Goal: Check status: Check status

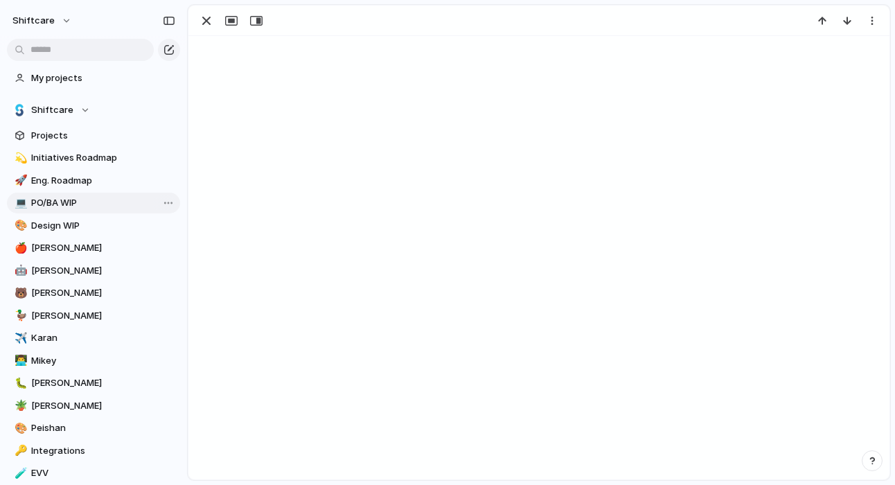
scroll to position [157, 0]
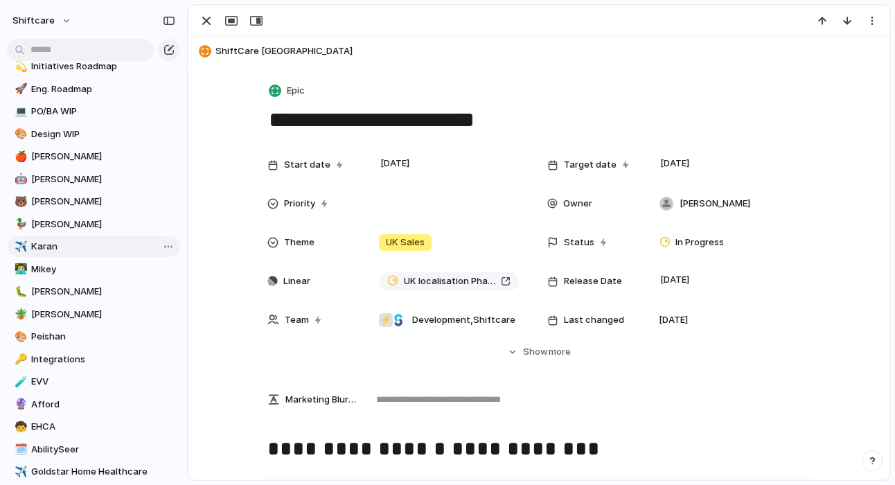
click at [59, 249] on span "Karan" at bounding box center [103, 247] width 144 height 14
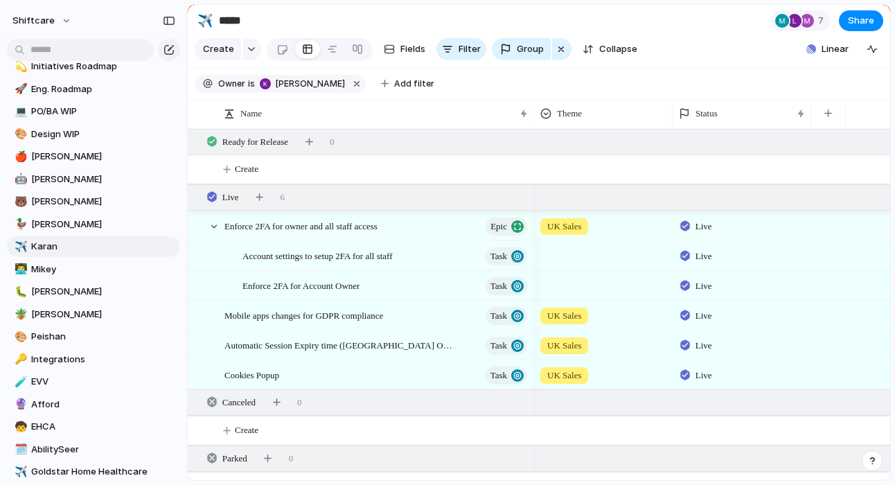
scroll to position [1175, 0]
click at [212, 226] on div at bounding box center [214, 228] width 12 height 12
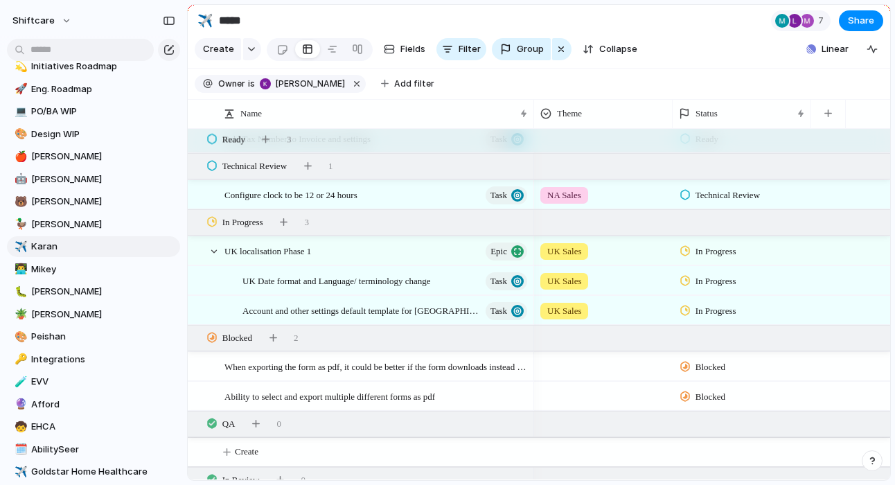
click at [720, 309] on span "In Progress" at bounding box center [715, 311] width 41 height 14
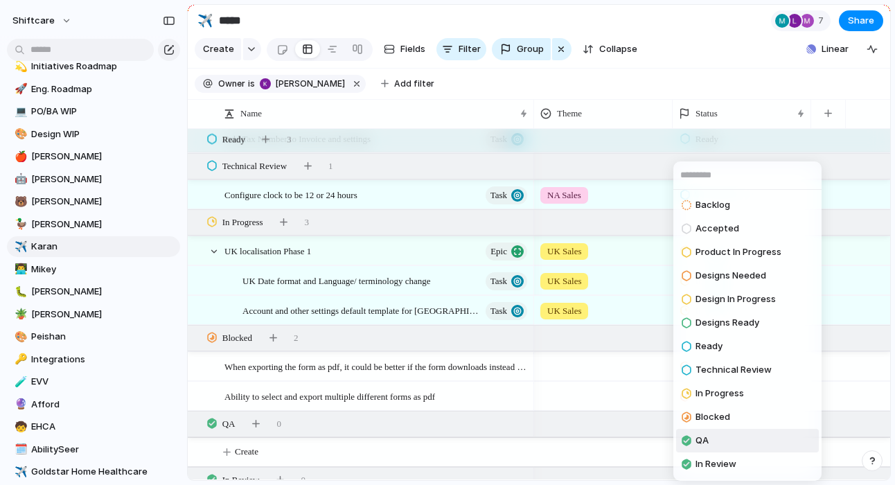
click at [690, 437] on div at bounding box center [685, 440] width 9 height 12
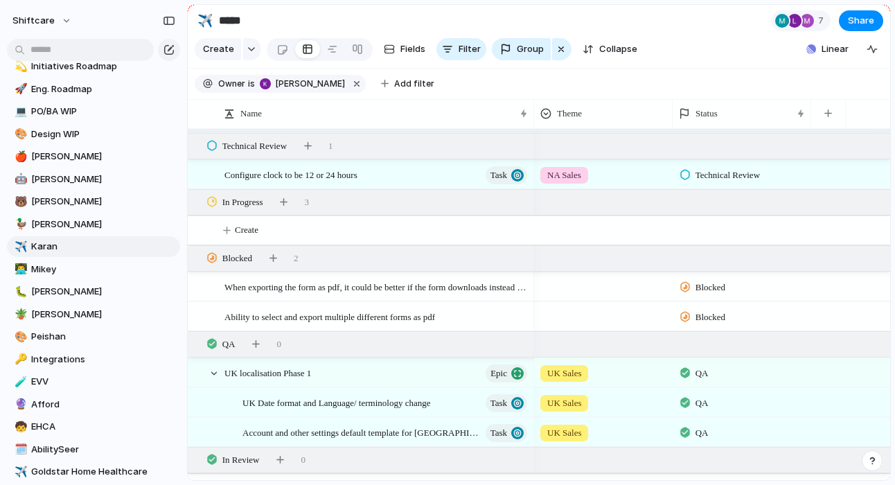
click at [693, 373] on div "QA" at bounding box center [696, 373] width 33 height 17
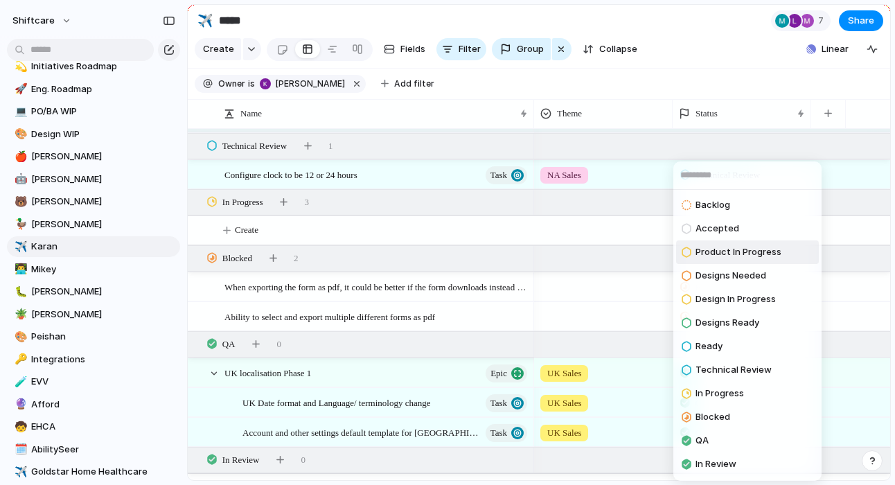
click at [728, 257] on span "Product In Progress" at bounding box center [738, 252] width 86 height 14
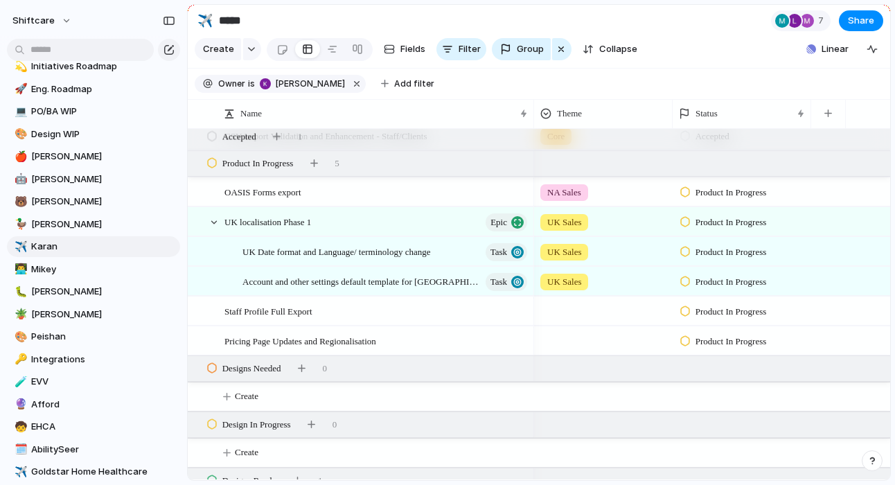
click at [723, 224] on span "Product In Progress" at bounding box center [730, 222] width 71 height 14
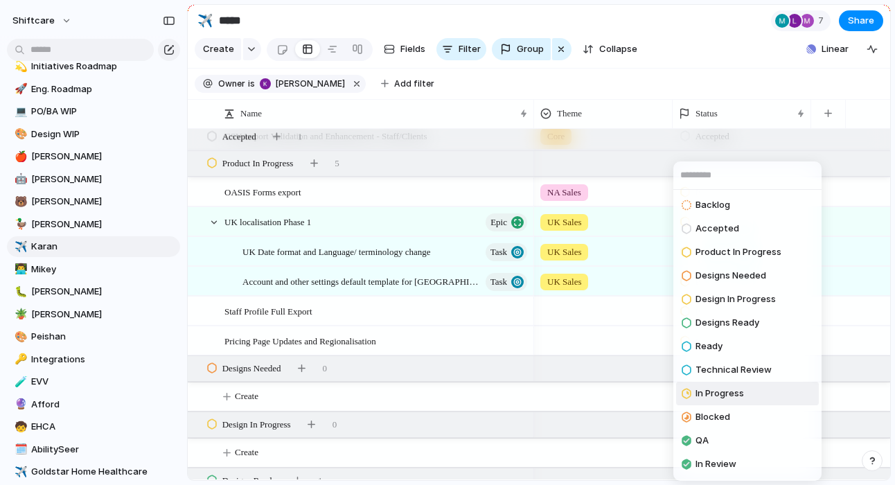
click at [724, 393] on span "In Progress" at bounding box center [719, 393] width 48 height 14
